Goal: Information Seeking & Learning: Learn about a topic

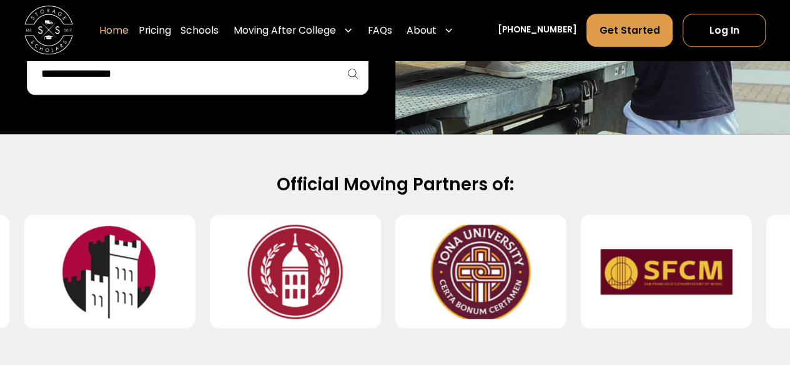
scroll to position [537, 0]
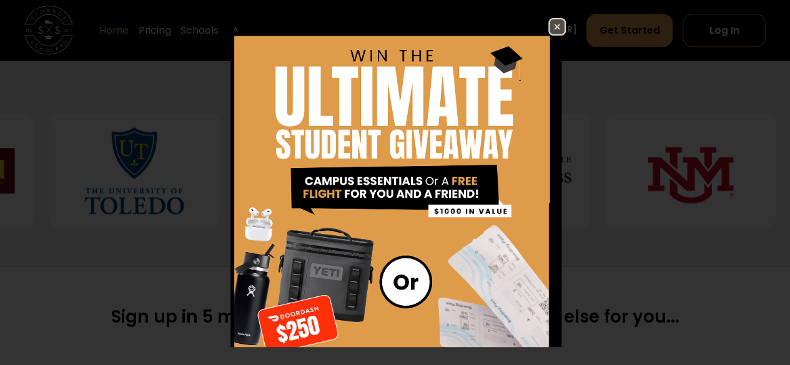
click at [551, 23] on img at bounding box center [557, 26] width 15 height 15
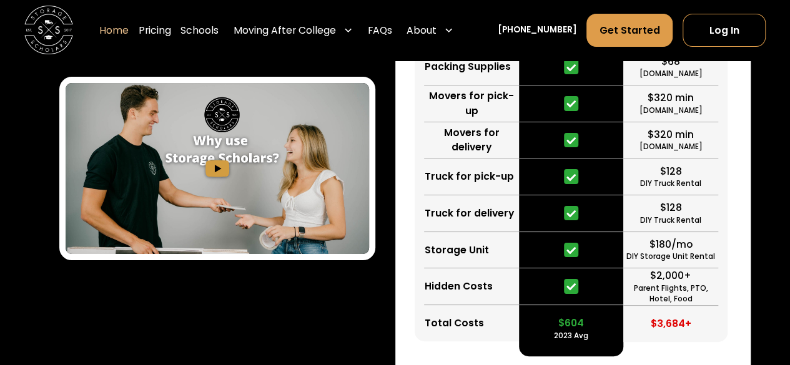
scroll to position [2354, 0]
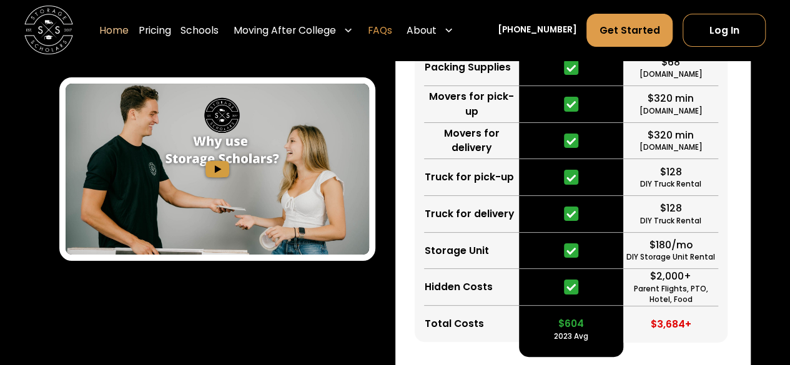
click at [389, 41] on link "FAQs" at bounding box center [380, 31] width 24 height 34
click at [171, 29] on link "Pricing" at bounding box center [155, 31] width 32 height 34
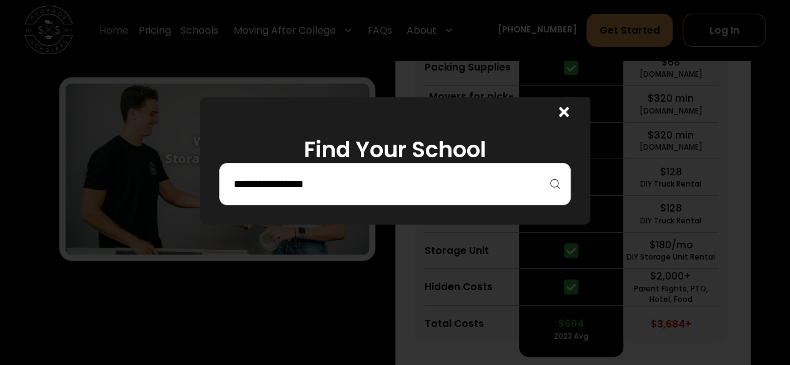
click at [315, 212] on div "Find Your School" at bounding box center [395, 160] width 390 height 127
click at [357, 196] on div at bounding box center [395, 184] width 352 height 42
click at [357, 181] on input "search" at bounding box center [394, 184] width 325 height 21
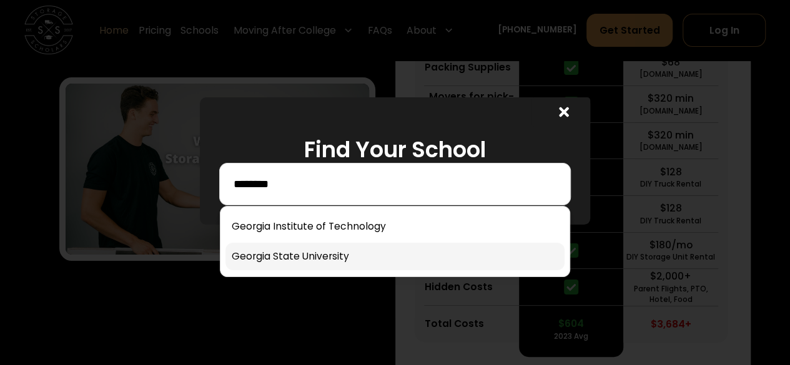
type input "*******"
click at [302, 257] on link at bounding box center [394, 256] width 339 height 27
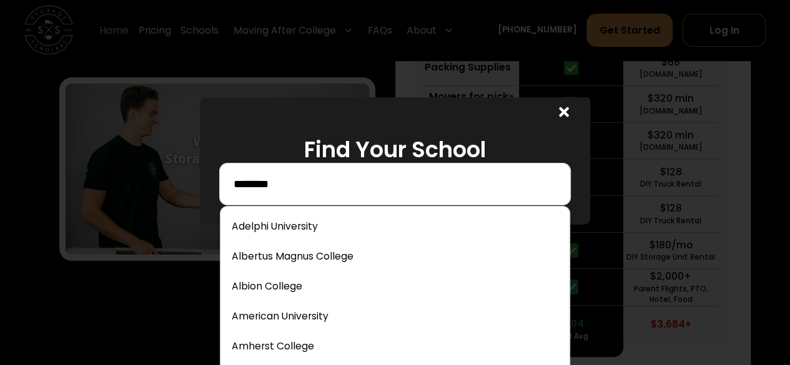
click at [339, 186] on input "*******" at bounding box center [394, 184] width 325 height 21
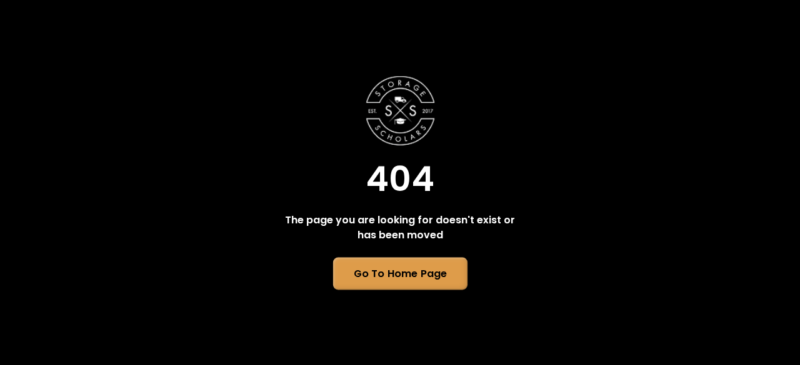
click at [355, 267] on link "Go To Home Page" at bounding box center [399, 274] width 134 height 32
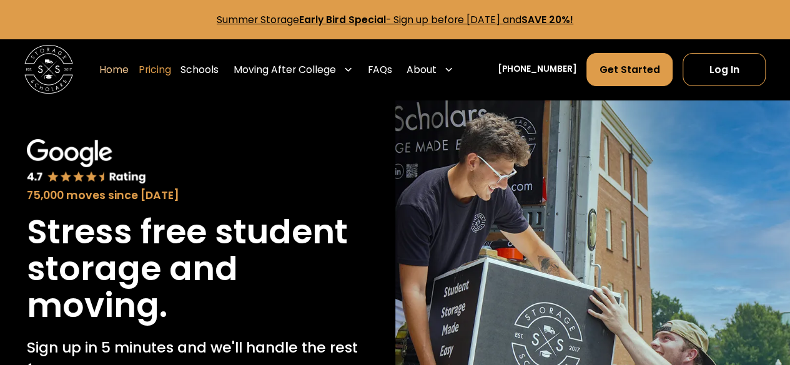
click at [171, 72] on link "Pricing" at bounding box center [155, 69] width 32 height 34
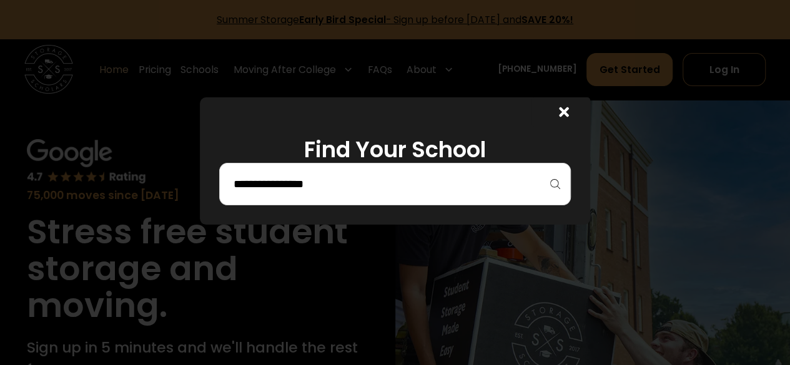
click at [287, 186] on input "search" at bounding box center [394, 184] width 325 height 21
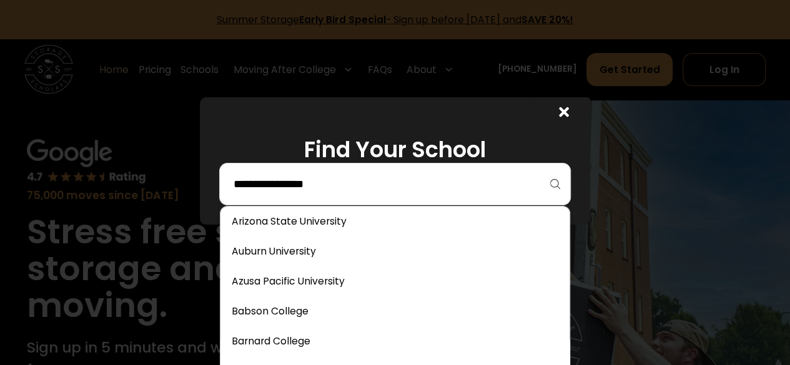
scroll to position [185, 0]
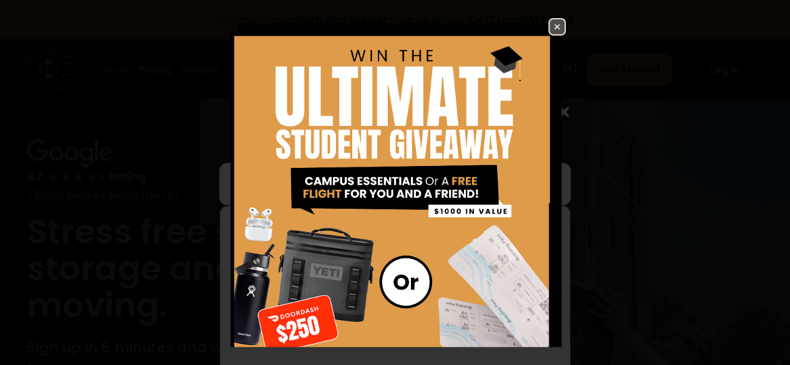
click at [550, 29] on img at bounding box center [557, 26] width 15 height 15
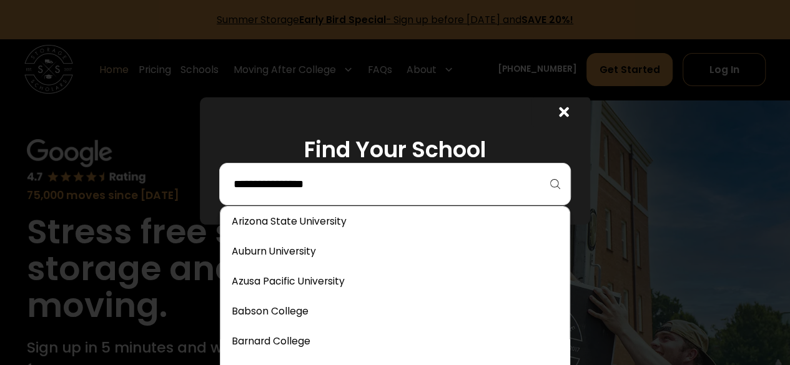
click at [358, 192] on input "search" at bounding box center [394, 184] width 325 height 21
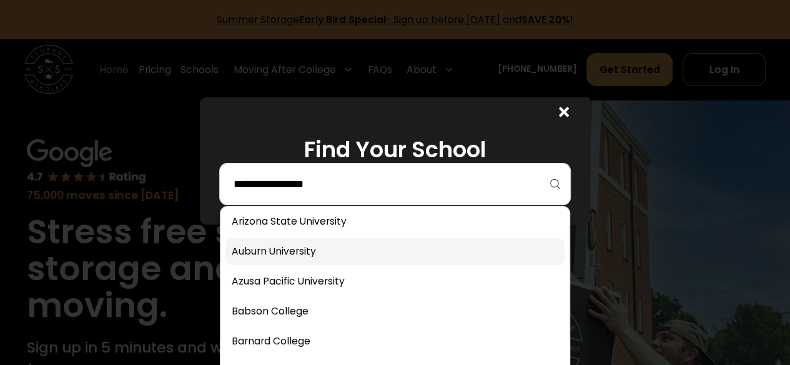
click at [332, 247] on link at bounding box center [394, 251] width 339 height 27
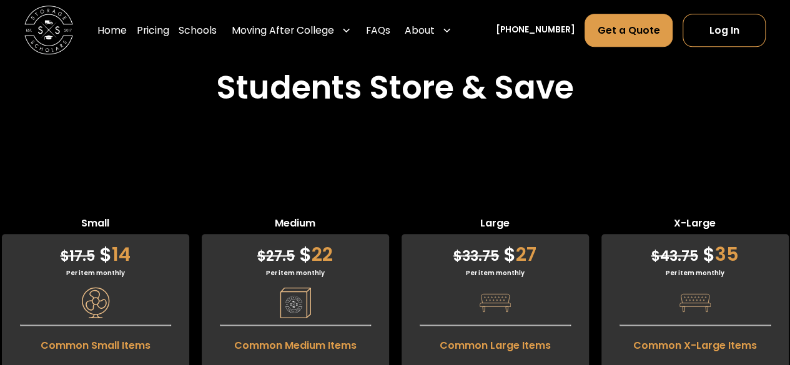
scroll to position [2882, 0]
